Goal: Information Seeking & Learning: Learn about a topic

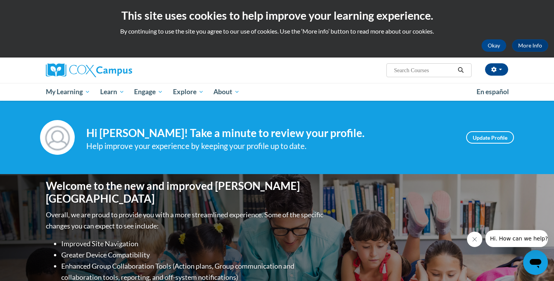
click at [416, 67] on input "Search..." at bounding box center [425, 70] width 62 height 9
type input "dyslexia"
click at [498, 71] on button "button" at bounding box center [496, 69] width 23 height 12
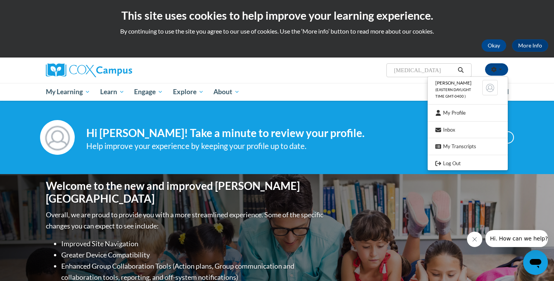
click at [430, 71] on input "dyslexia" at bounding box center [425, 70] width 62 height 9
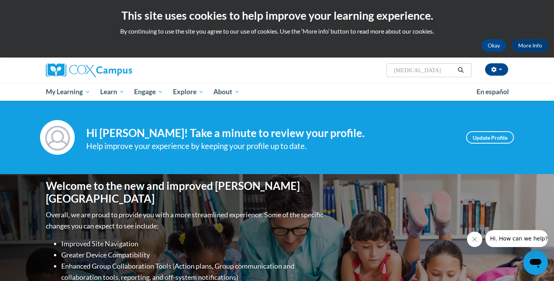
click at [458, 73] on icon "Search" at bounding box center [461, 70] width 7 height 6
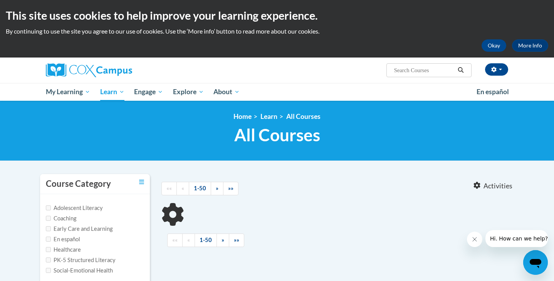
type input "dyslexia"
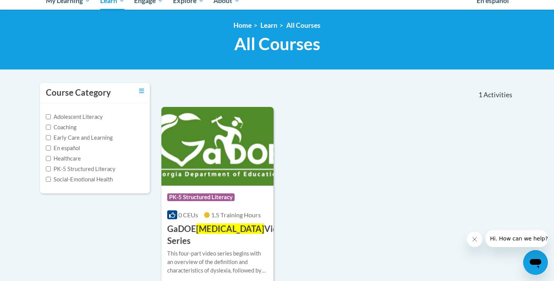
scroll to position [107, 0]
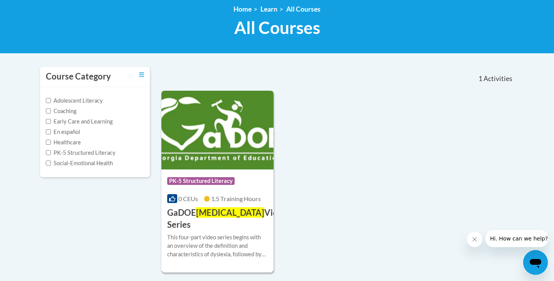
click at [212, 239] on div "This four-part video series begins with an overview of the definition and chara…" at bounding box center [217, 245] width 101 height 25
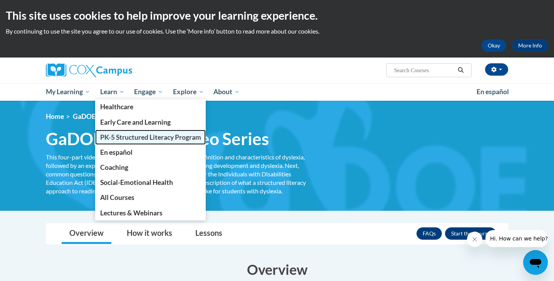
click at [135, 137] on span "PK-5 Structured Literacy Program" at bounding box center [150, 137] width 101 height 8
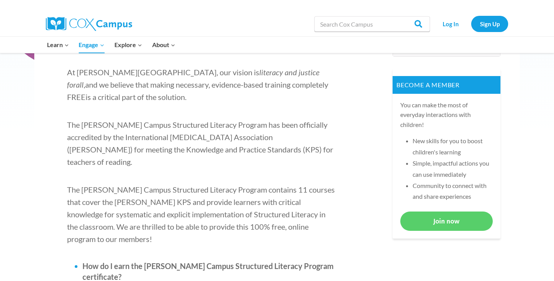
scroll to position [285, 0]
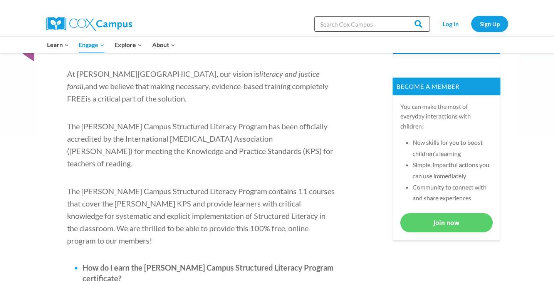
click at [368, 26] on input "Search in https://coxcampus.org/" at bounding box center [373, 23] width 116 height 15
type input "dys"
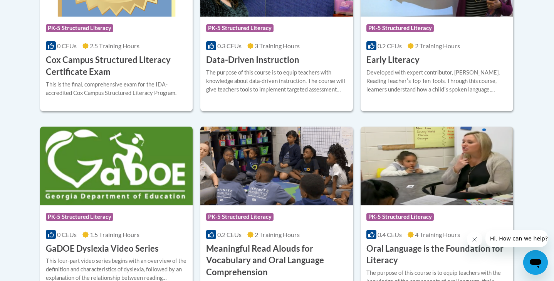
scroll to position [425, 0]
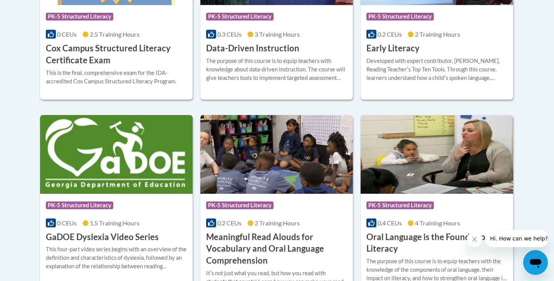
click at [120, 190] on img at bounding box center [116, 154] width 153 height 79
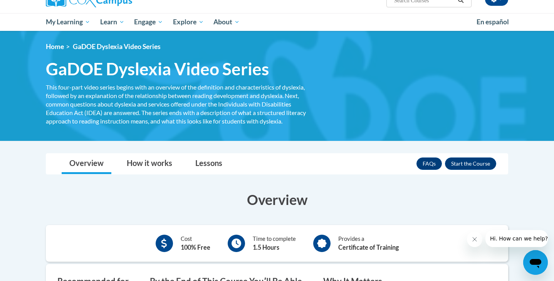
scroll to position [68, 0]
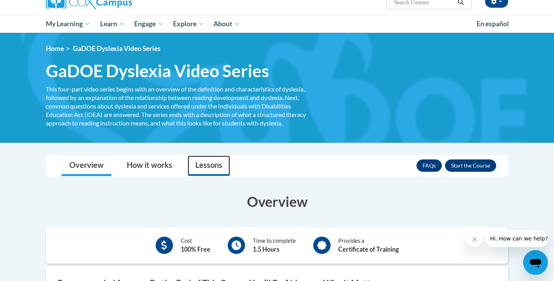
click at [198, 168] on link "Lessons" at bounding box center [209, 165] width 42 height 20
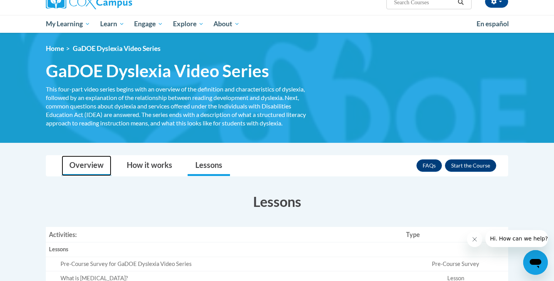
click at [104, 167] on link "Overview" at bounding box center [87, 165] width 50 height 20
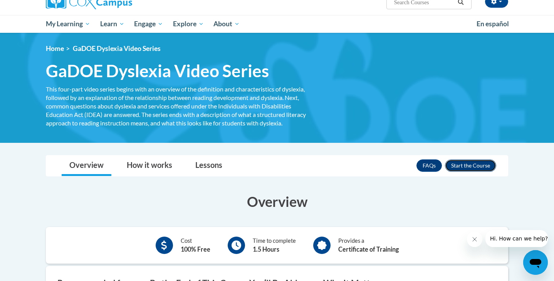
click at [473, 163] on button "Enroll" at bounding box center [470, 165] width 51 height 12
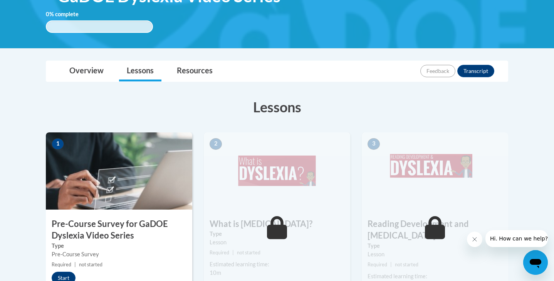
scroll to position [164, 0]
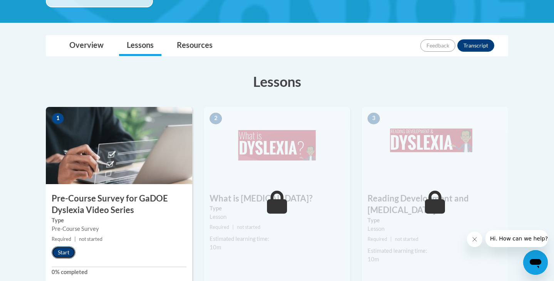
click at [62, 255] on button "Start" at bounding box center [64, 252] width 24 height 12
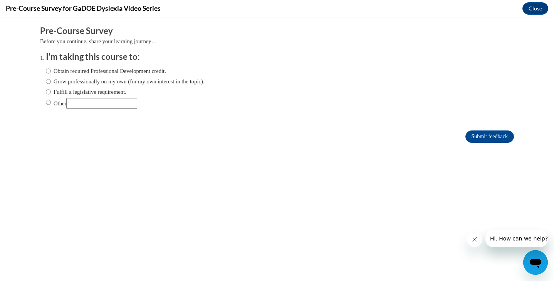
scroll to position [0, 0]
click at [93, 72] on label "Obtain required Professional Development credit." at bounding box center [106, 71] width 120 height 8
click at [51, 72] on input "Obtain required Professional Development credit." at bounding box center [48, 71] width 5 height 8
radio input "true"
click at [479, 135] on input "Submit feedback" at bounding box center [490, 136] width 49 height 12
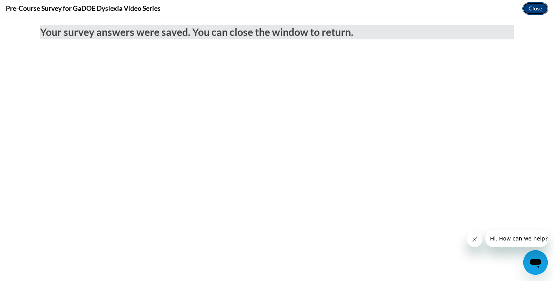
click at [543, 9] on button "Close" at bounding box center [536, 8] width 26 height 12
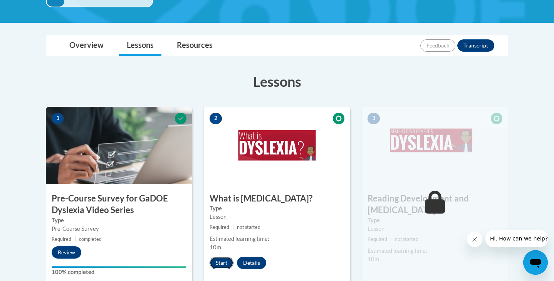
click at [222, 260] on button "Start" at bounding box center [222, 262] width 24 height 12
